Goal: Check status

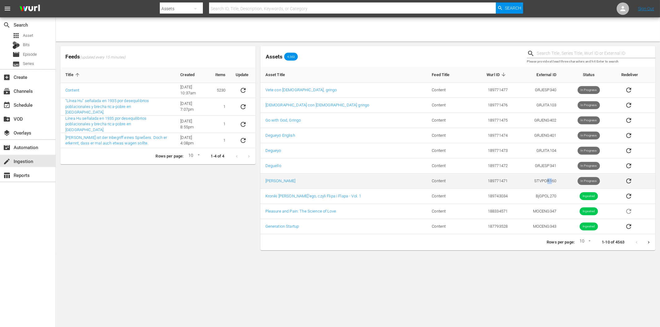
drag, startPoint x: 543, startPoint y: 183, endPoint x: 546, endPoint y: 182, distance: 3.2
click at [546, 182] on td "STVPOR160" at bounding box center [536, 181] width 49 height 15
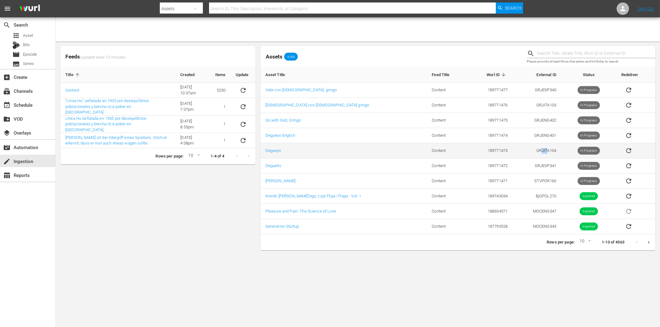
drag, startPoint x: 537, startPoint y: 149, endPoint x: 543, endPoint y: 149, distance: 5.6
click at [543, 149] on td "GRJITA104" at bounding box center [536, 150] width 49 height 15
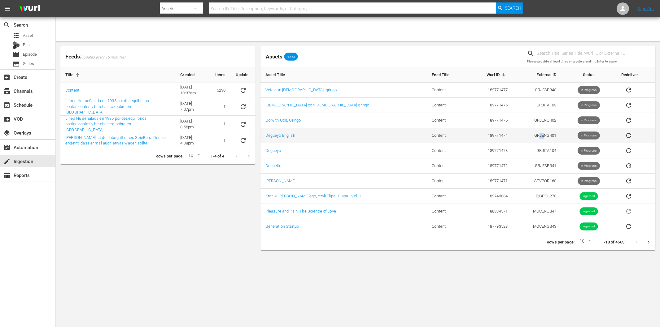
drag, startPoint x: 534, startPoint y: 136, endPoint x: 540, endPoint y: 135, distance: 5.9
click at [540, 135] on td "GRJENG401" at bounding box center [536, 135] width 49 height 15
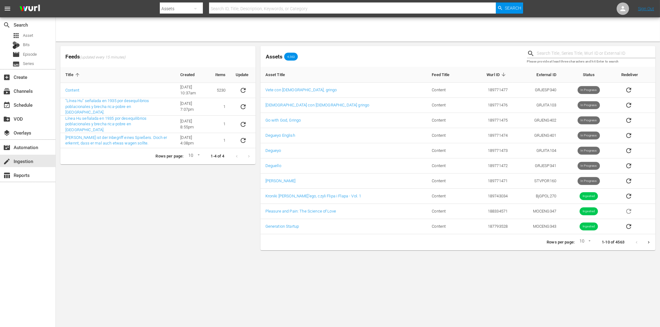
click at [139, 204] on div "Feeds (updated every 15 minutes) Title Created Items Update Content [DATE] 10:3…" at bounding box center [158, 148] width 200 height 209
click at [244, 89] on icon "sticky table" at bounding box center [242, 90] width 7 height 7
click at [172, 212] on div "Feeds (updated every 15 minutes) Title Created Items Update Content [DATE] 10:3…" at bounding box center [158, 148] width 200 height 209
click at [154, 220] on div "Feeds (updated every 15 minutes) Title Created Items Update Content [DATE] 10:3…" at bounding box center [158, 148] width 200 height 209
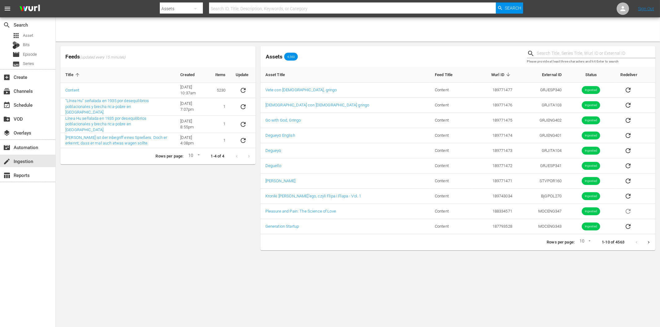
click at [126, 214] on div "Feeds (updated every 15 minutes) Title Created Items Update Content [DATE] 10:3…" at bounding box center [158, 148] width 200 height 209
drag, startPoint x: 175, startPoint y: 198, endPoint x: 143, endPoint y: 159, distance: 49.5
click at [175, 198] on div "Feeds (updated every 15 minutes) Title Created Items Update Content [DATE] 10:3…" at bounding box center [158, 148] width 200 height 209
click at [107, 236] on div "Feeds (updated every 15 minutes) Title Created Items Update Content [DATE] 10:3…" at bounding box center [158, 148] width 200 height 209
click at [242, 91] on icon "sticky table" at bounding box center [242, 90] width 7 height 7
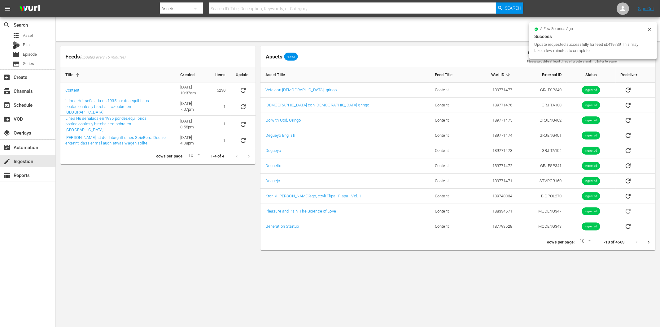
click at [154, 211] on div "Feeds (updated every 15 minutes) Title Created Items Update Content [DATE] 10:3…" at bounding box center [158, 148] width 200 height 209
